Goal: Information Seeking & Learning: Learn about a topic

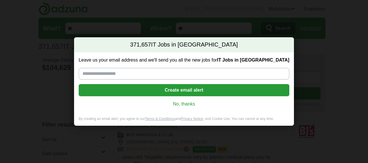
click at [182, 102] on link "No, thanks" at bounding box center [183, 104] width 201 height 6
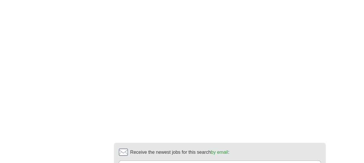
scroll to position [1186, 0]
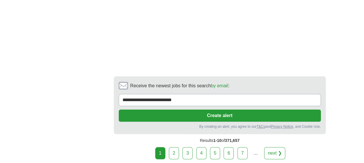
click at [176, 147] on link "2" at bounding box center [174, 153] width 10 height 12
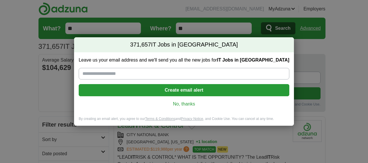
click at [194, 103] on link "No, thanks" at bounding box center [183, 104] width 201 height 6
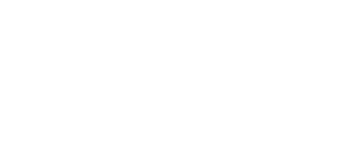
scroll to position [1070, 0]
